Goal: Task Accomplishment & Management: Use online tool/utility

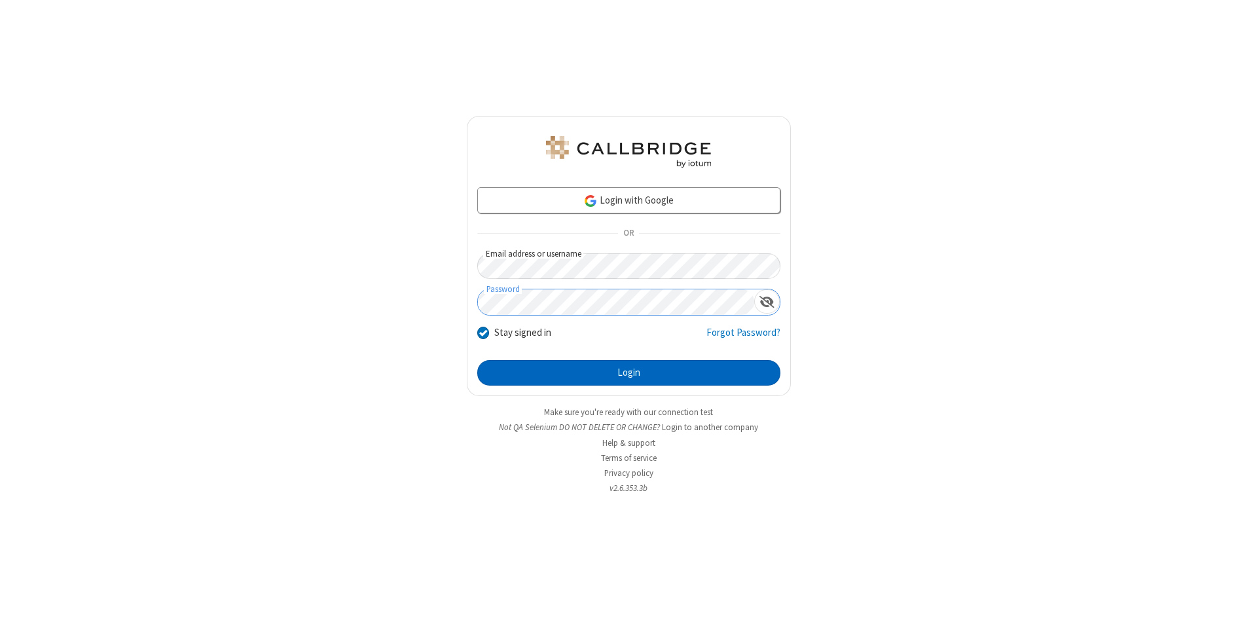
click at [628, 373] on button "Login" at bounding box center [628, 373] width 303 height 26
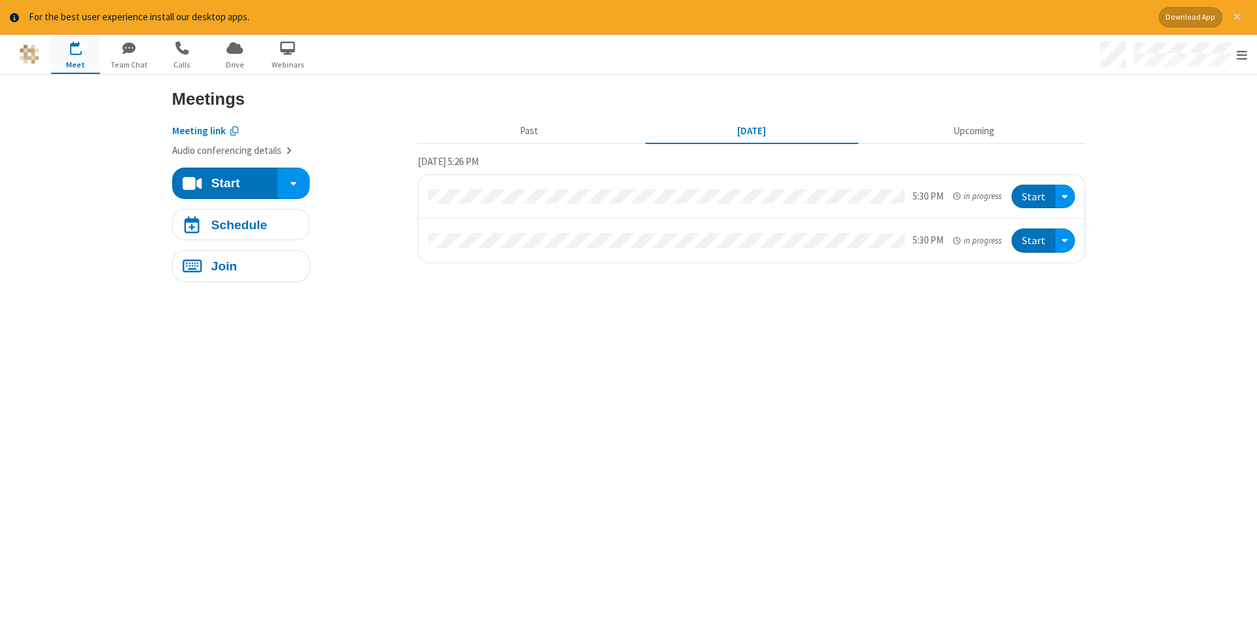
click at [1237, 17] on span "Close alert" at bounding box center [1236, 17] width 7 height 10
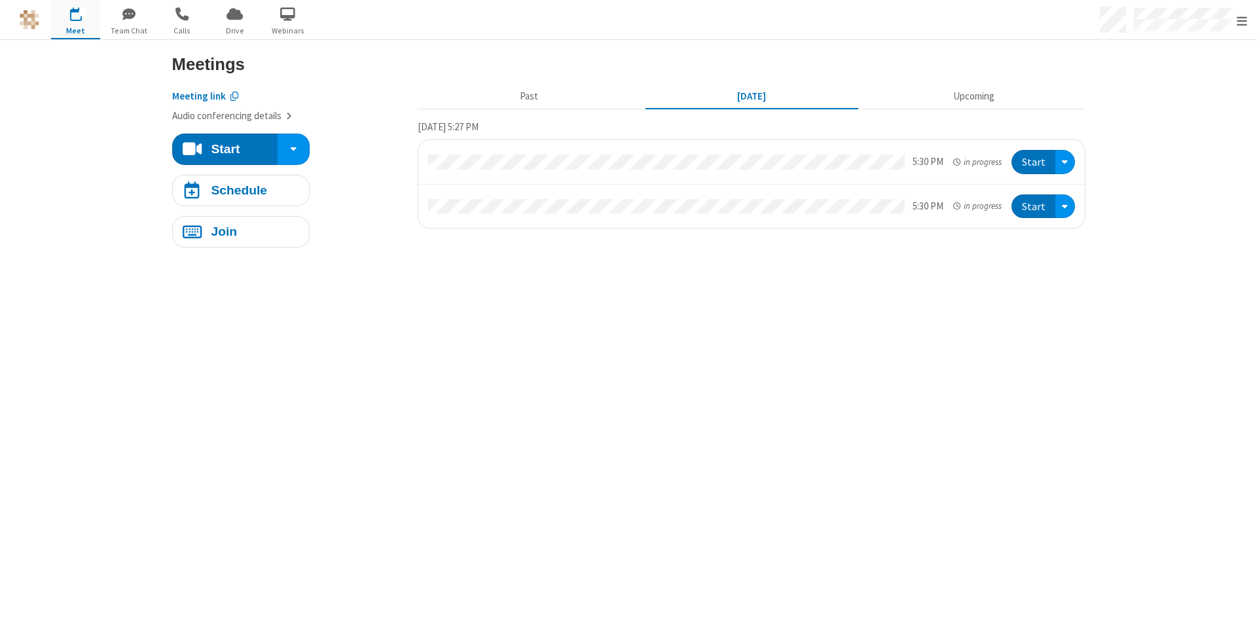
click at [75, 19] on span "button" at bounding box center [75, 14] width 49 height 22
click at [240, 190] on h4 "Schedule" at bounding box center [239, 190] width 56 height 12
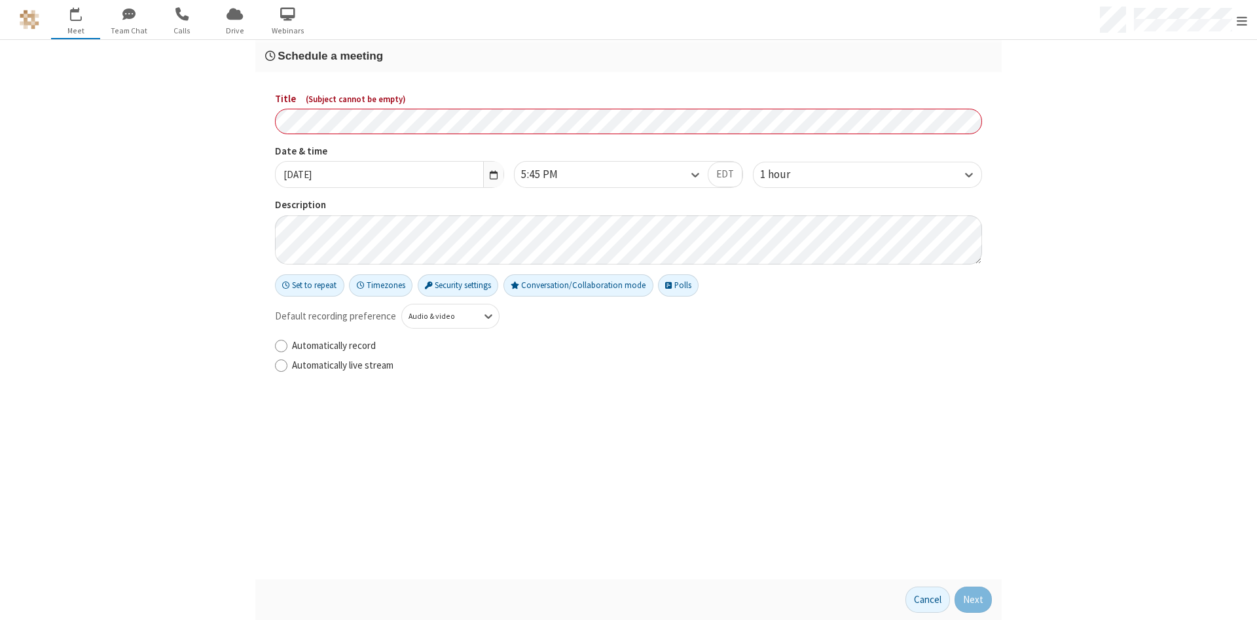
click at [628, 56] on h3 "Schedule a meeting" at bounding box center [628, 56] width 727 height 12
click at [974, 600] on button "Next" at bounding box center [973, 600] width 37 height 26
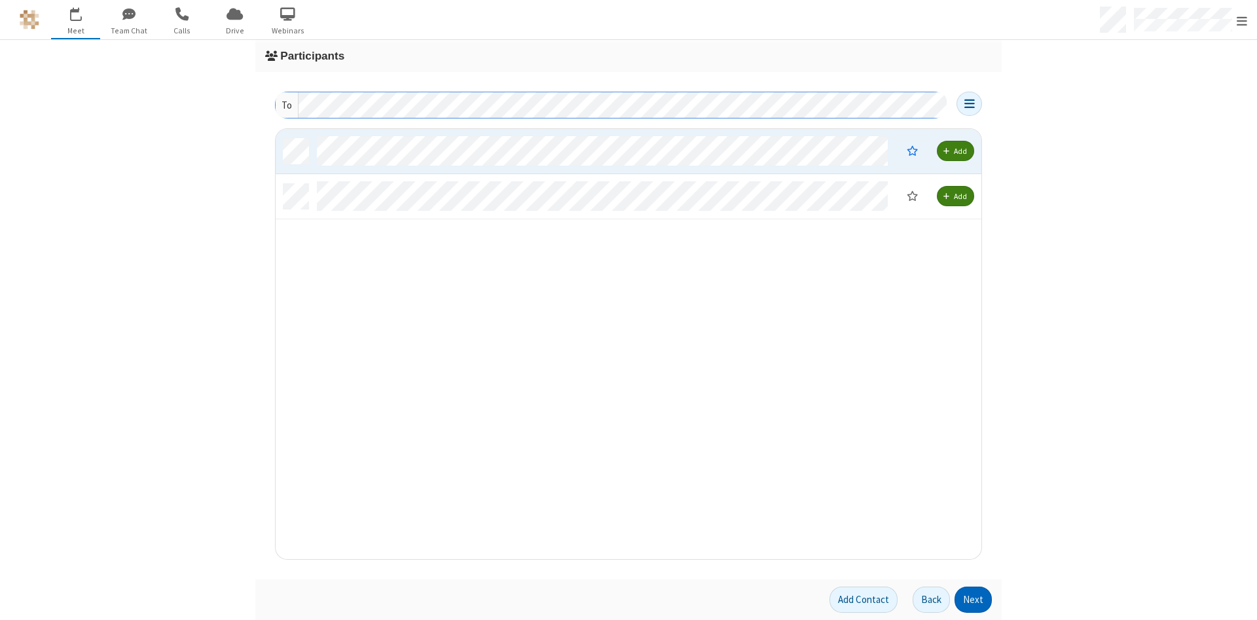
click at [974, 600] on button "Next" at bounding box center [973, 600] width 37 height 26
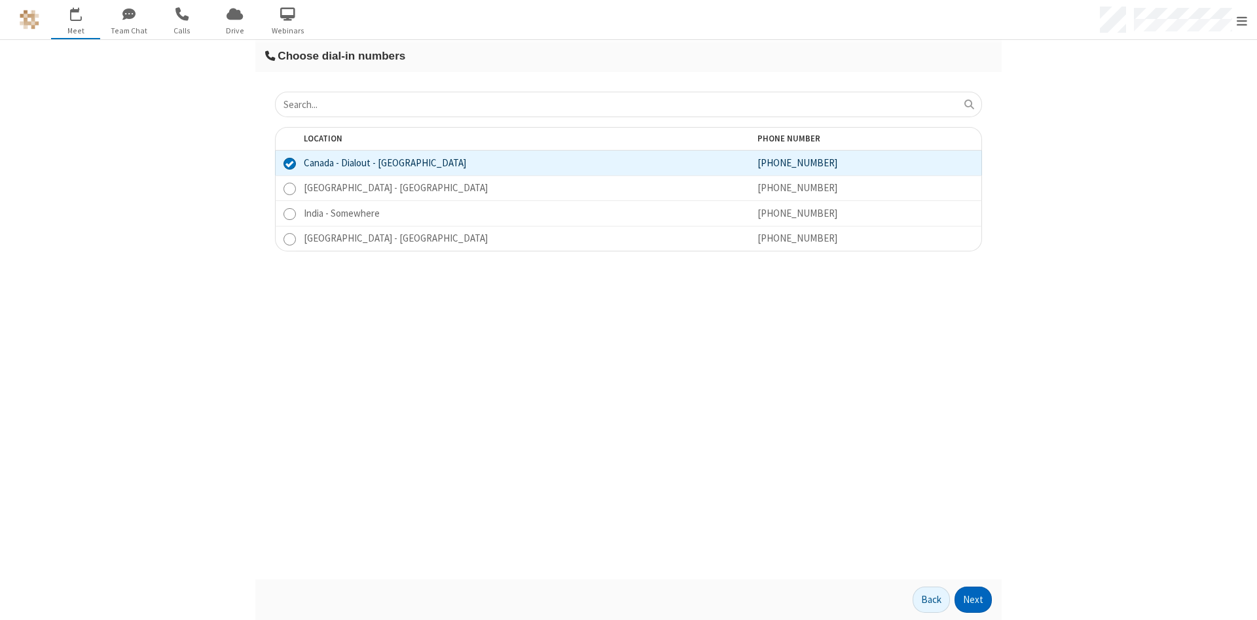
click at [974, 600] on button "Next" at bounding box center [973, 600] width 37 height 26
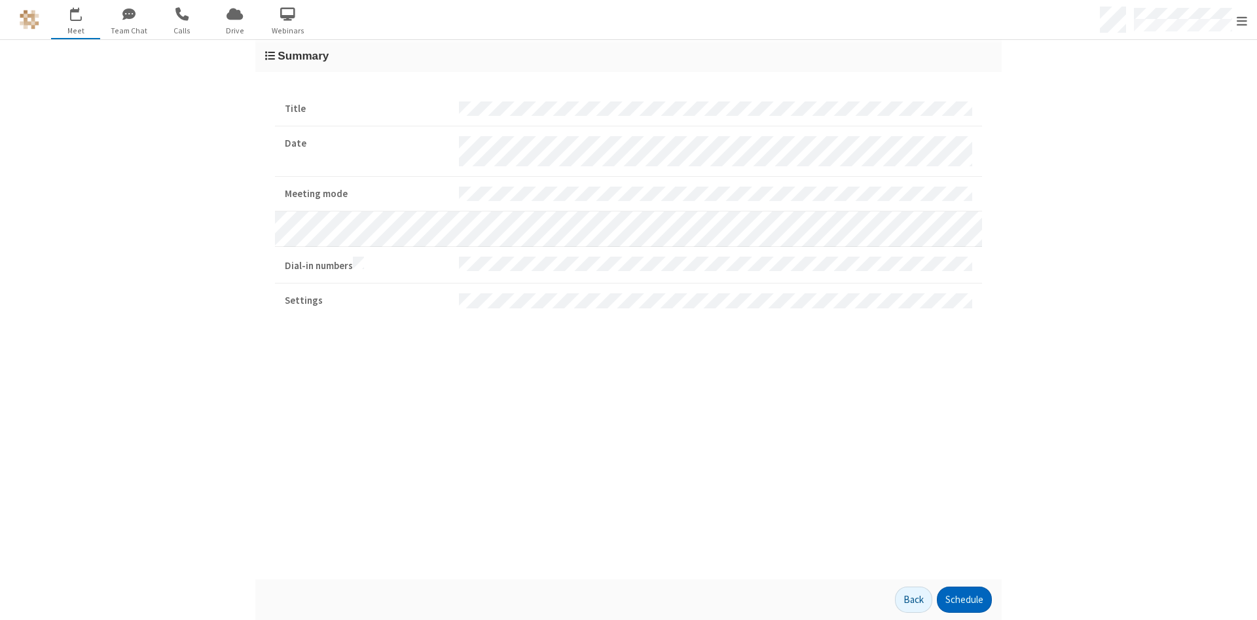
click at [964, 600] on button "Schedule" at bounding box center [964, 600] width 55 height 26
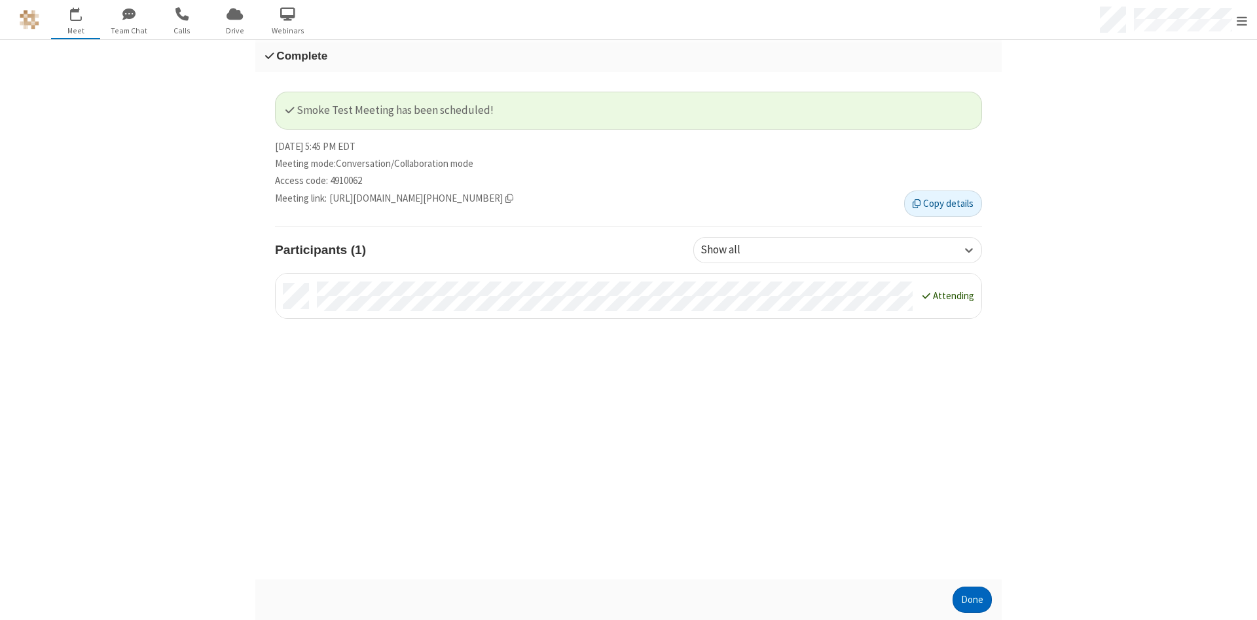
click at [972, 600] on button "Done" at bounding box center [972, 600] width 39 height 26
